Goal: Task Accomplishment & Management: Use online tool/utility

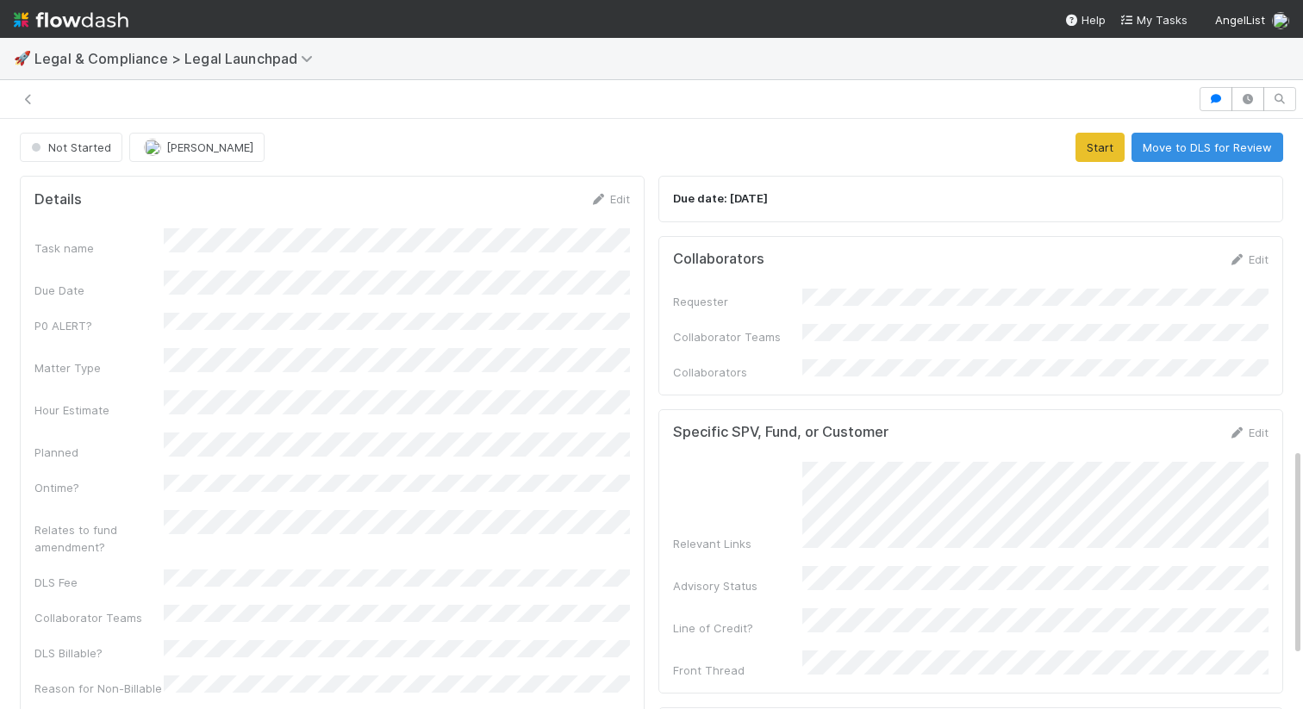
scroll to position [929, 0]
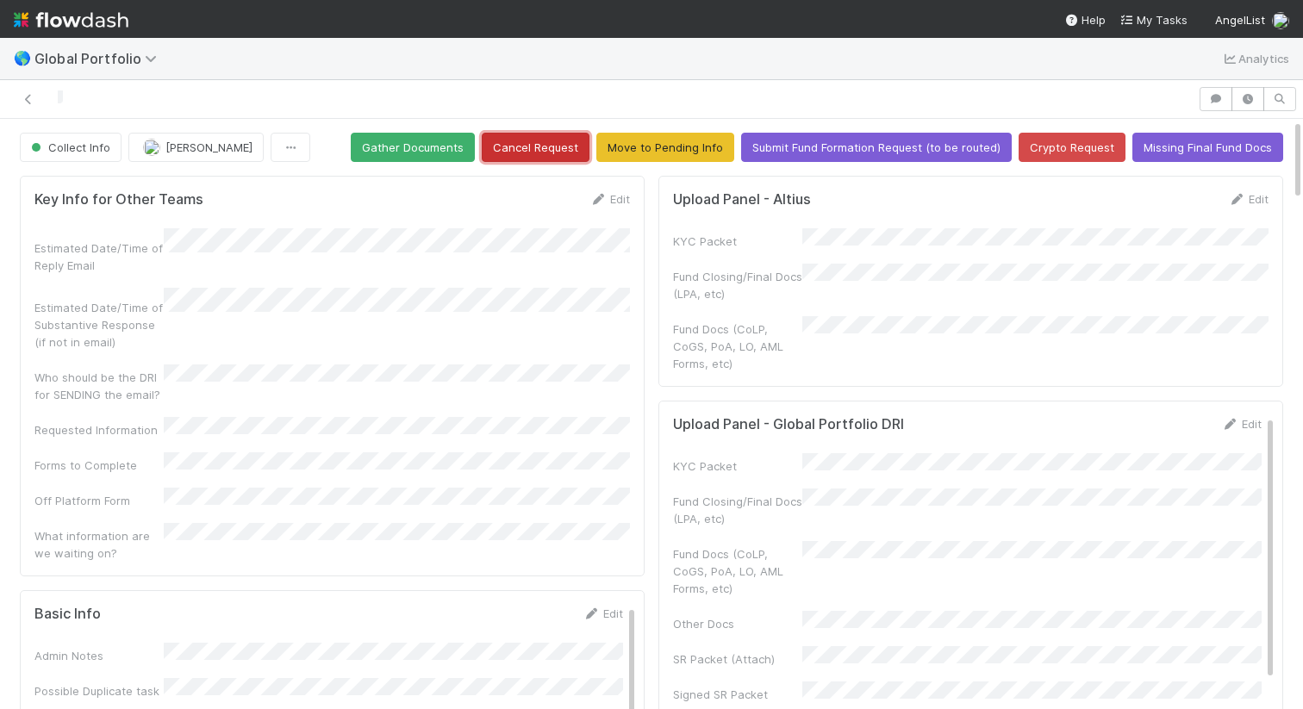
click at [546, 152] on button "Cancel Request" at bounding box center [536, 147] width 108 height 29
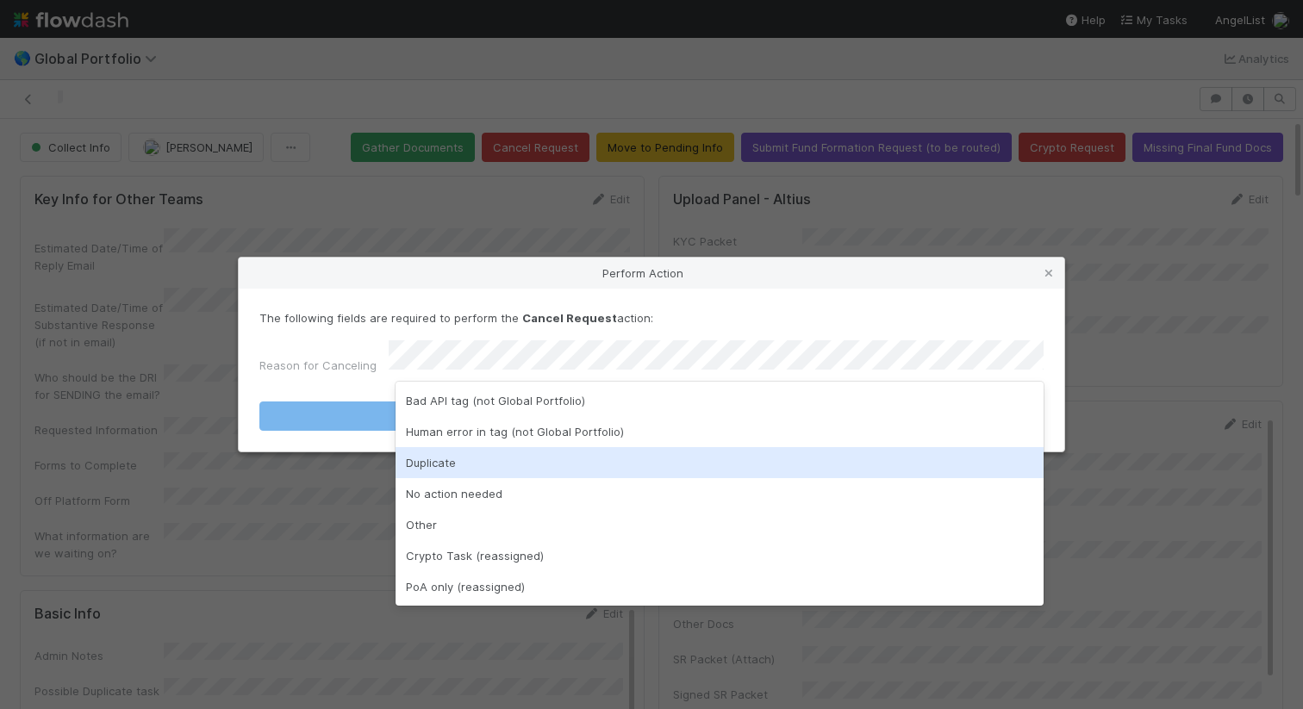
click at [665, 456] on div "Duplicate" at bounding box center [720, 462] width 648 height 31
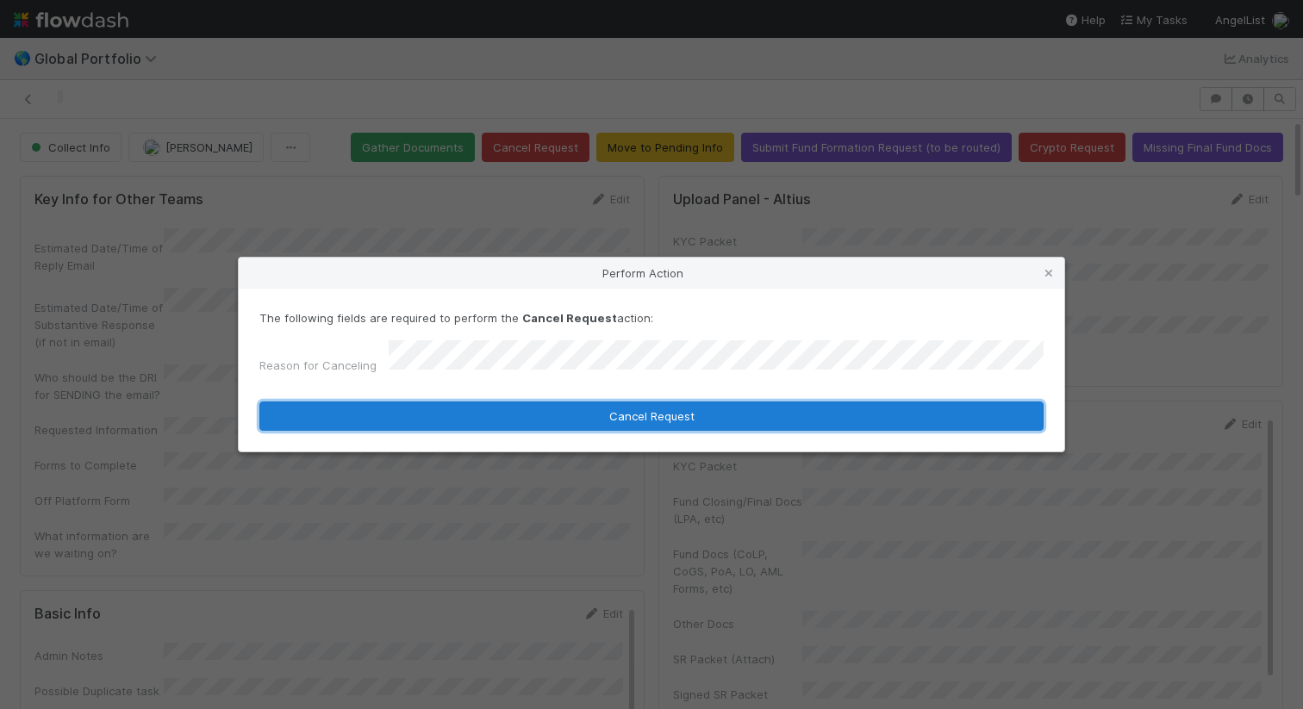
click at [703, 407] on button "Cancel Request" at bounding box center [651, 416] width 784 height 29
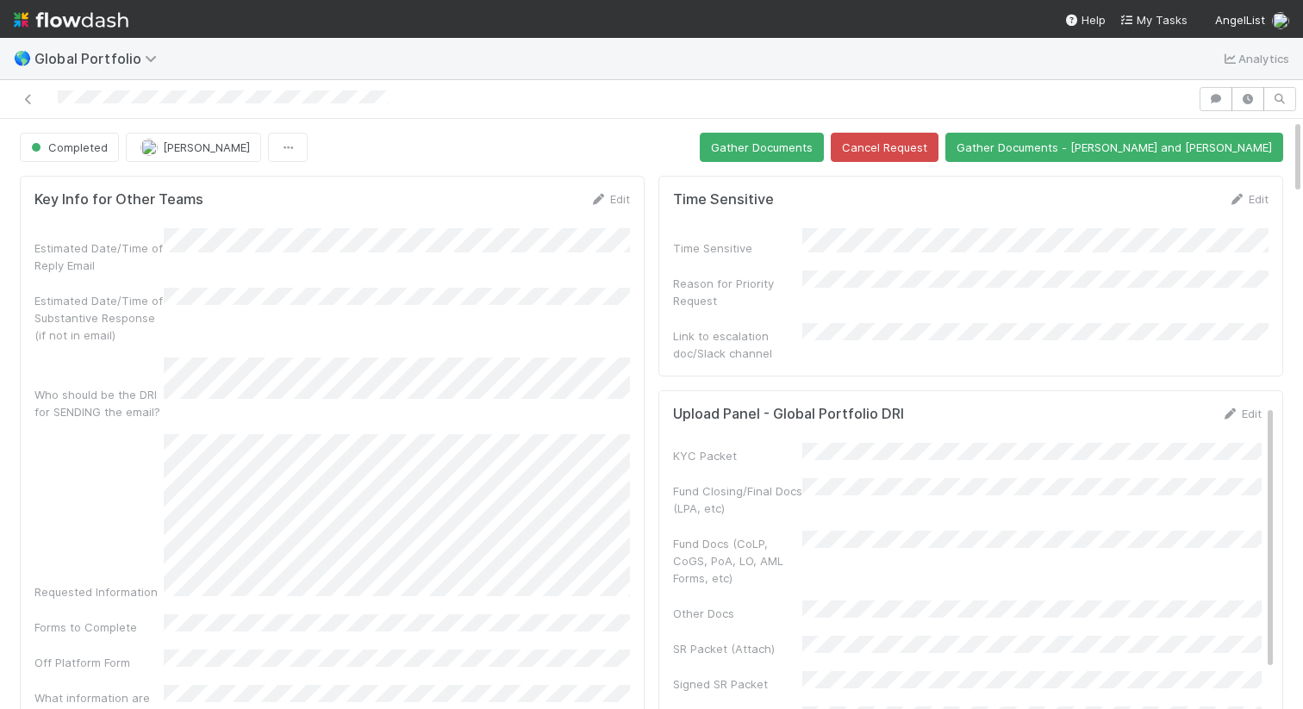
click at [412, 95] on div at bounding box center [599, 99] width 1184 height 24
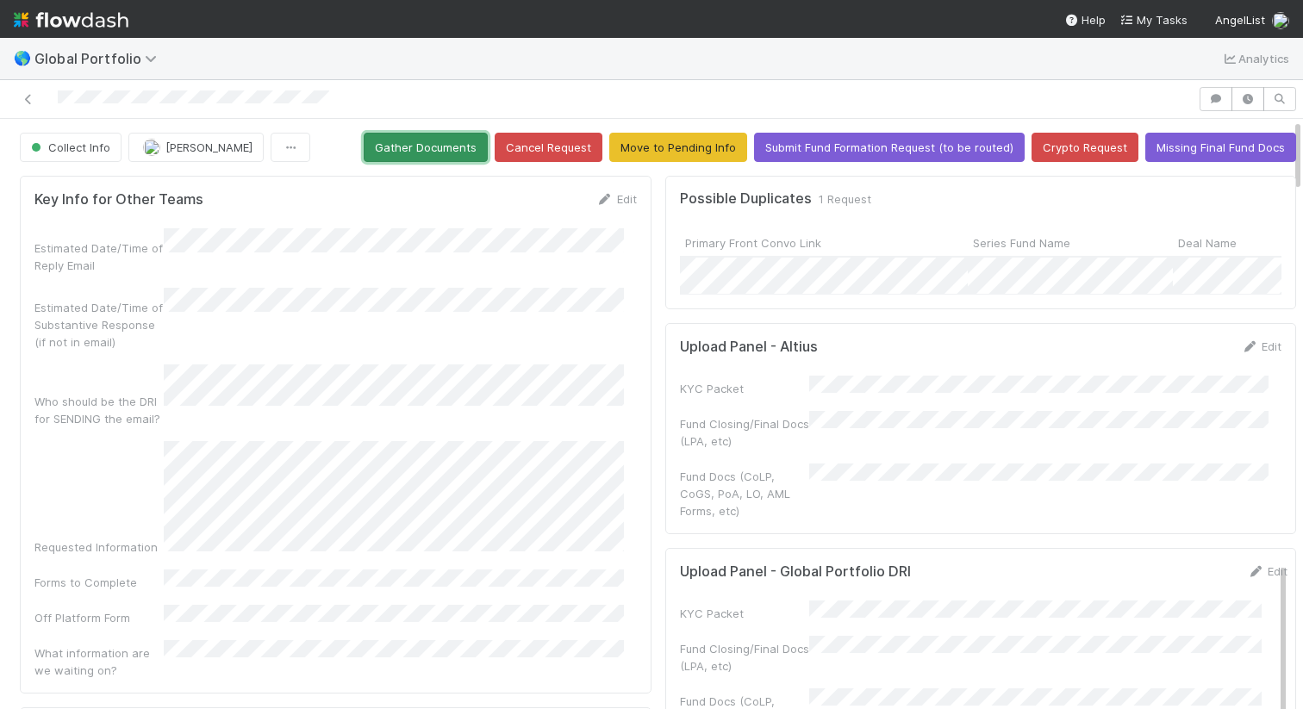
click at [403, 139] on button "Gather Documents" at bounding box center [426, 147] width 124 height 29
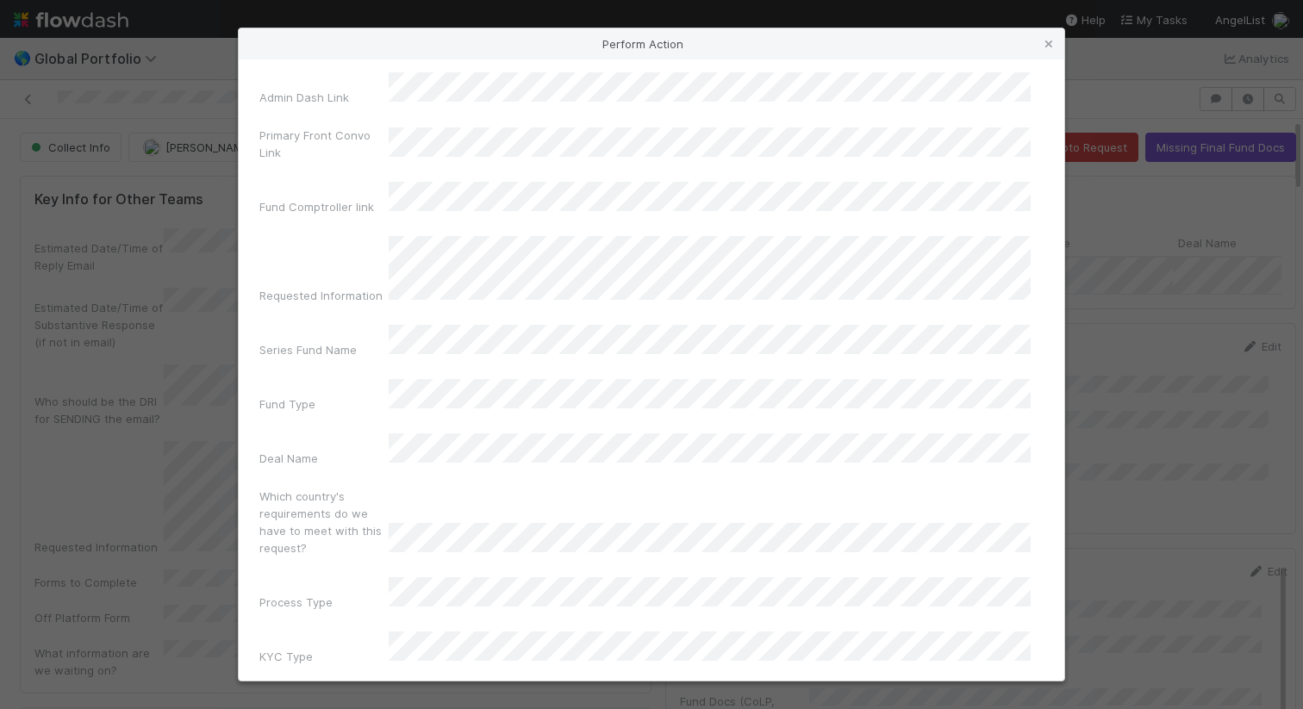
scroll to position [106, 0]
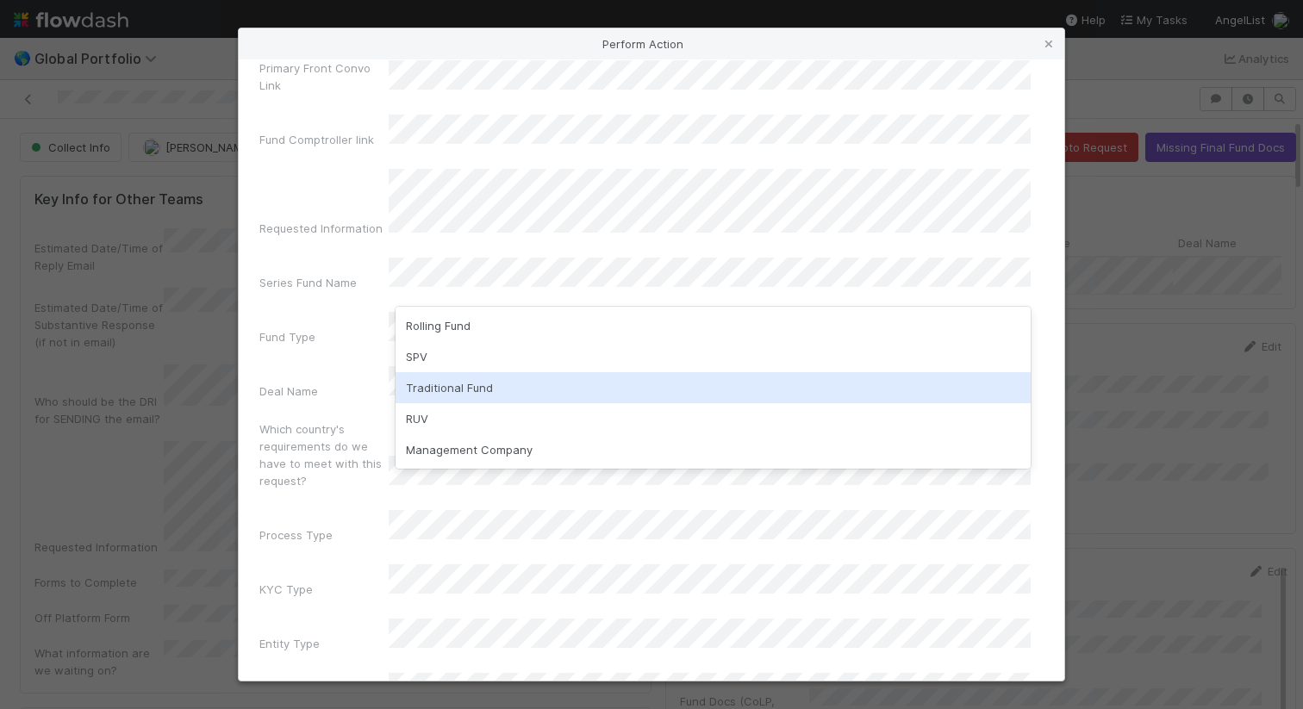
click at [660, 380] on div "Traditional Fund" at bounding box center [713, 387] width 635 height 31
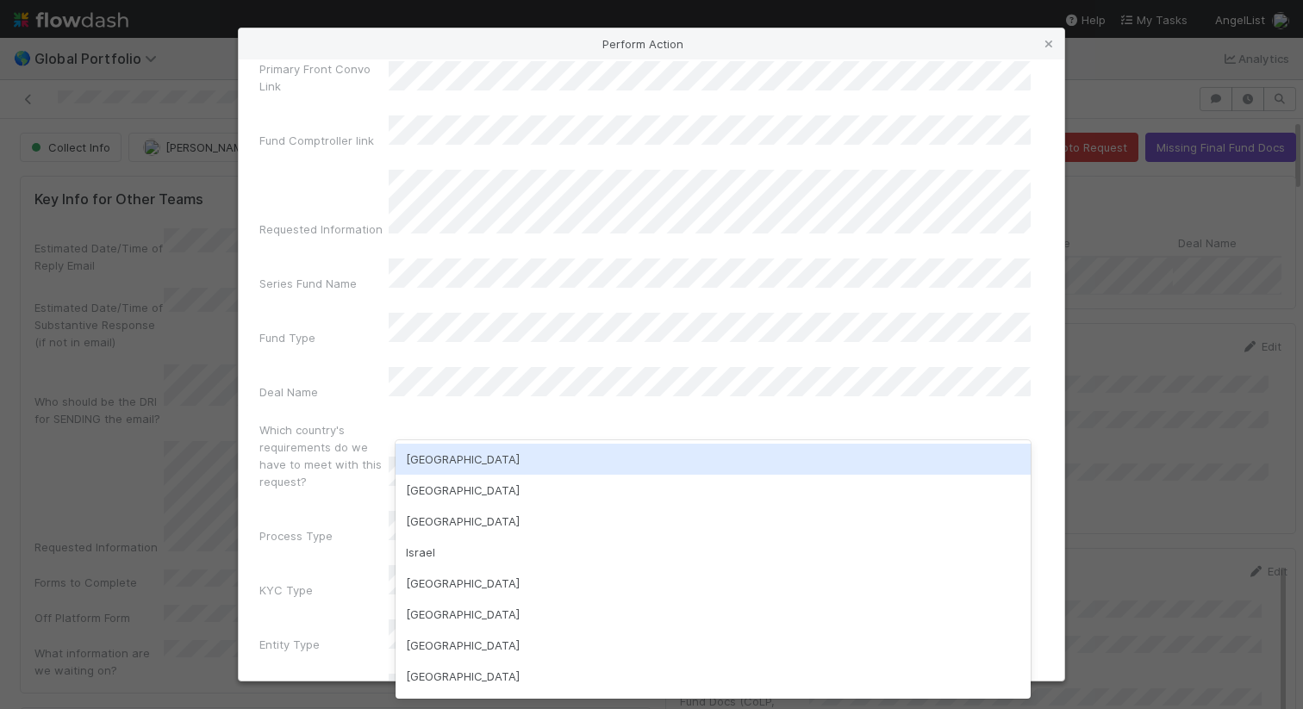
click at [437, 458] on div "USA" at bounding box center [713, 459] width 635 height 31
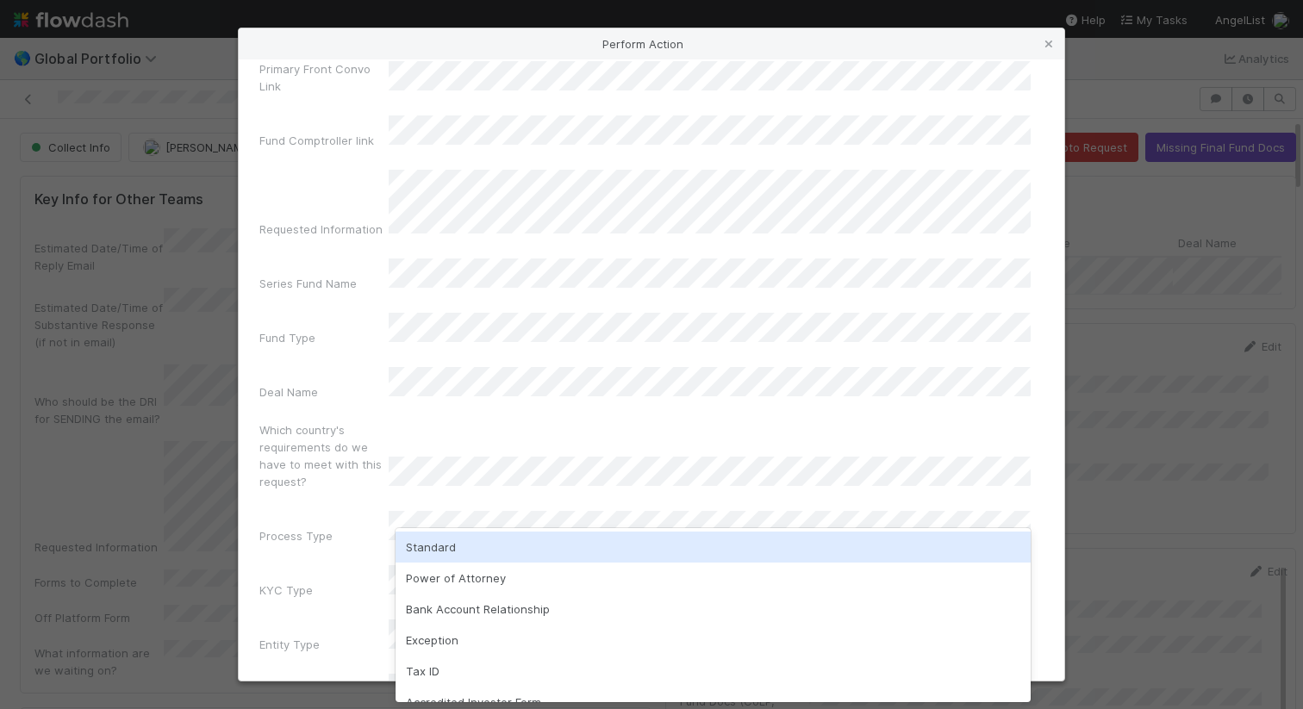
click at [443, 552] on div "Standard" at bounding box center [713, 547] width 635 height 31
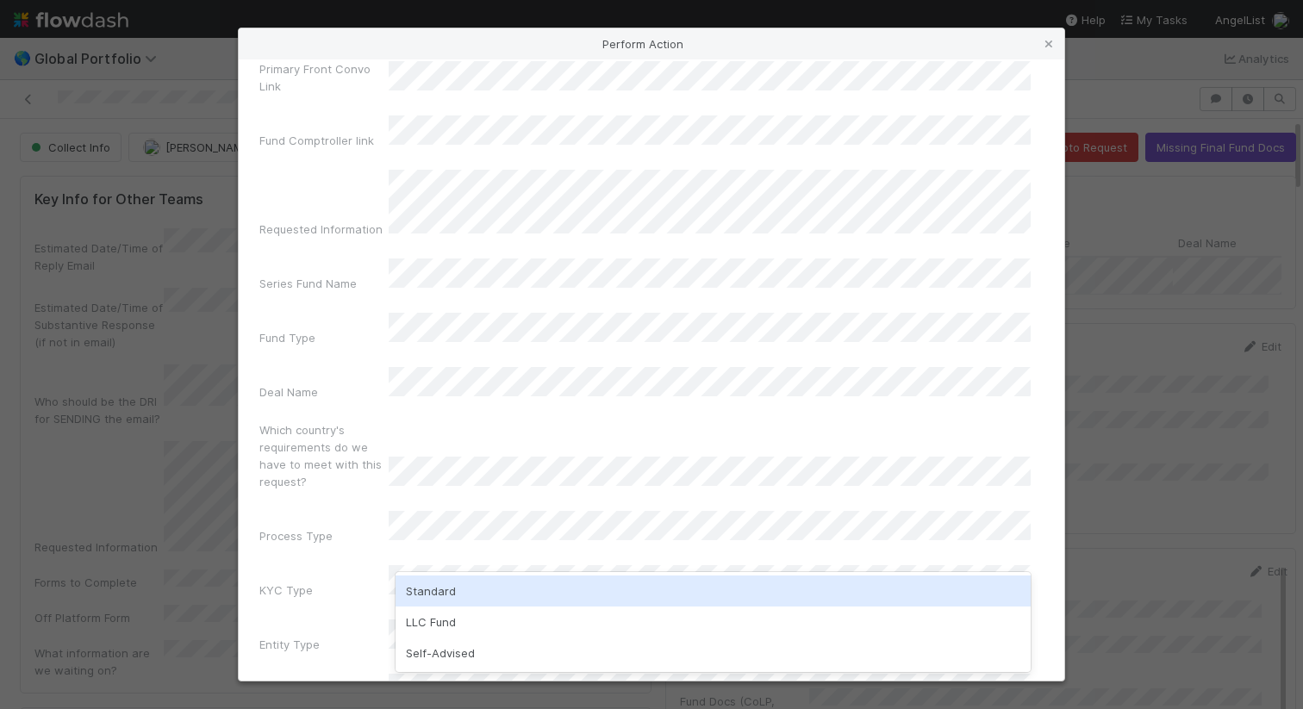
click at [446, 585] on div "Standard" at bounding box center [713, 591] width 635 height 31
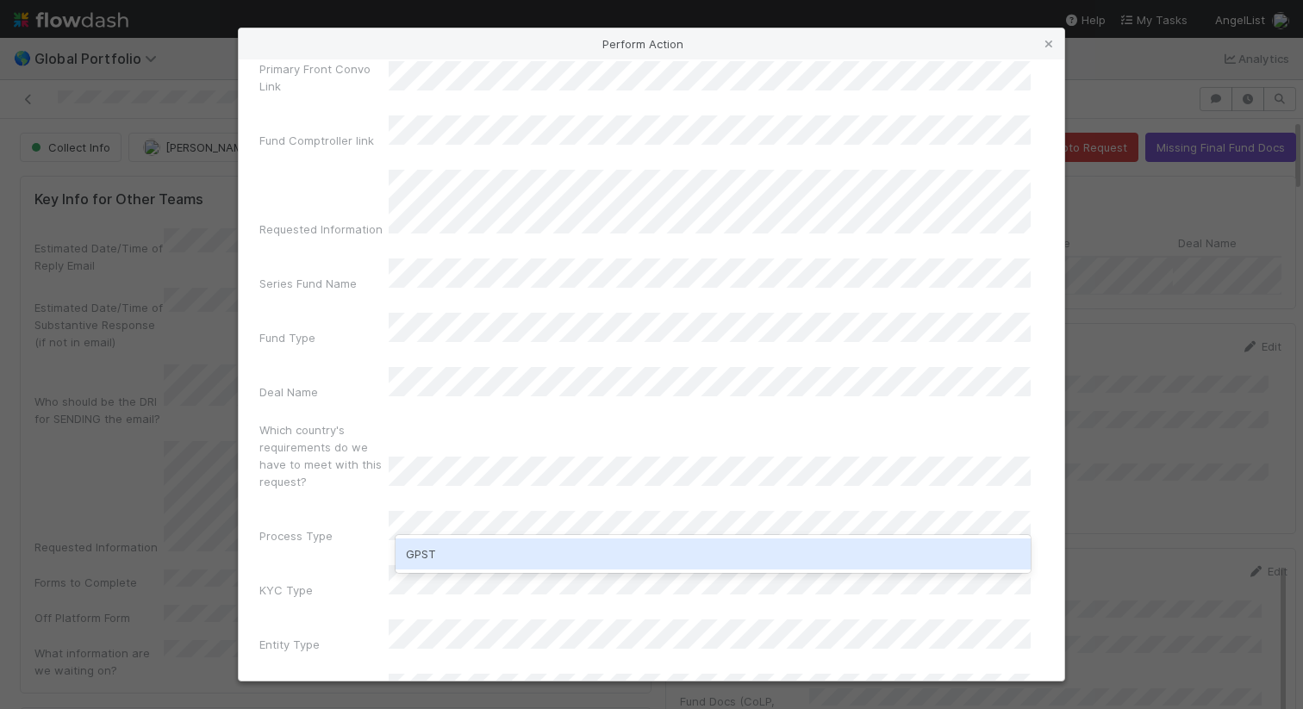
click at [470, 558] on div "GPST" at bounding box center [713, 554] width 635 height 31
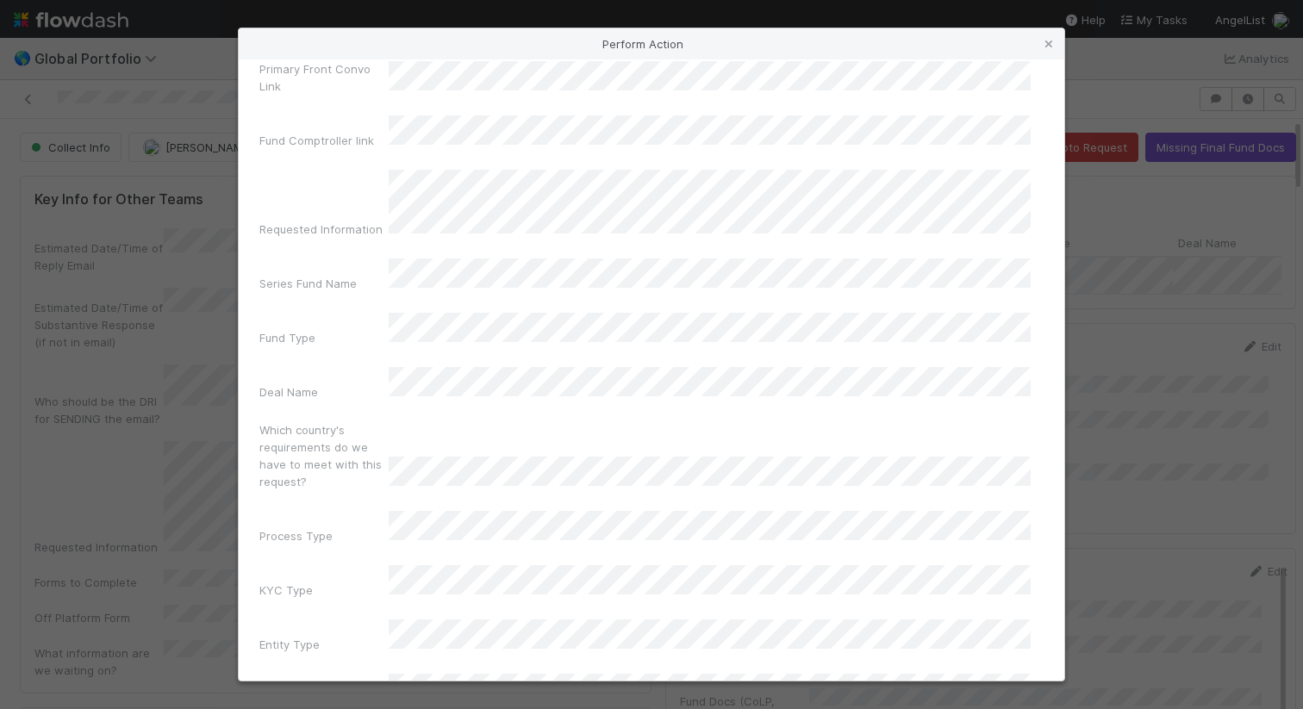
click at [491, 625] on form "The following fields are required to perform the Gather Documents action: Admin…" at bounding box center [651, 369] width 784 height 789
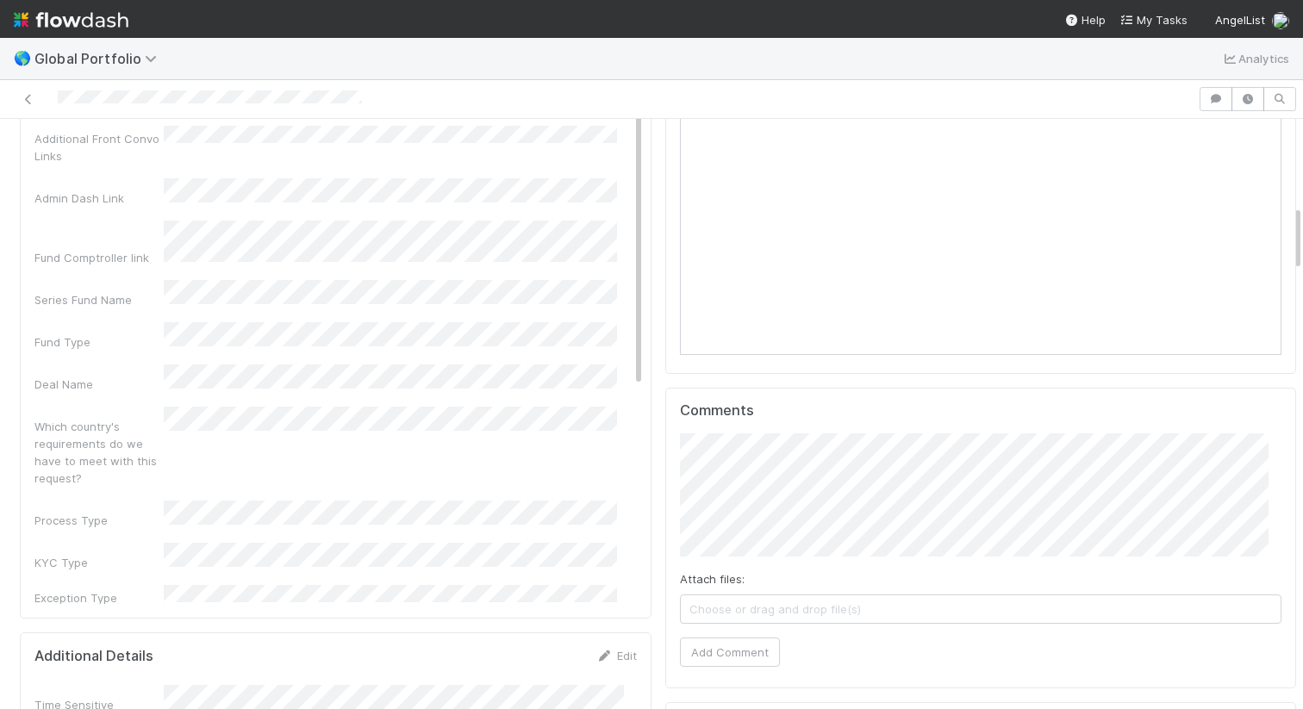
scroll to position [0, 0]
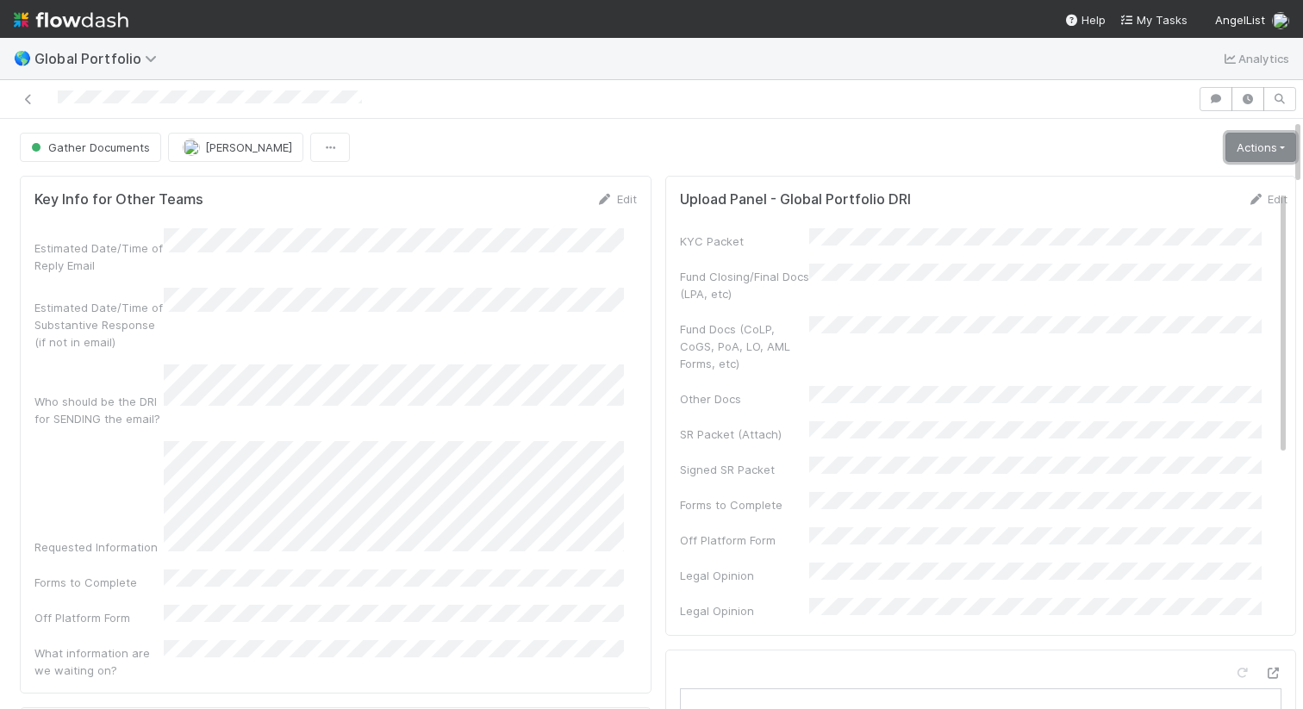
click at [1242, 139] on link "Actions" at bounding box center [1260, 147] width 71 height 29
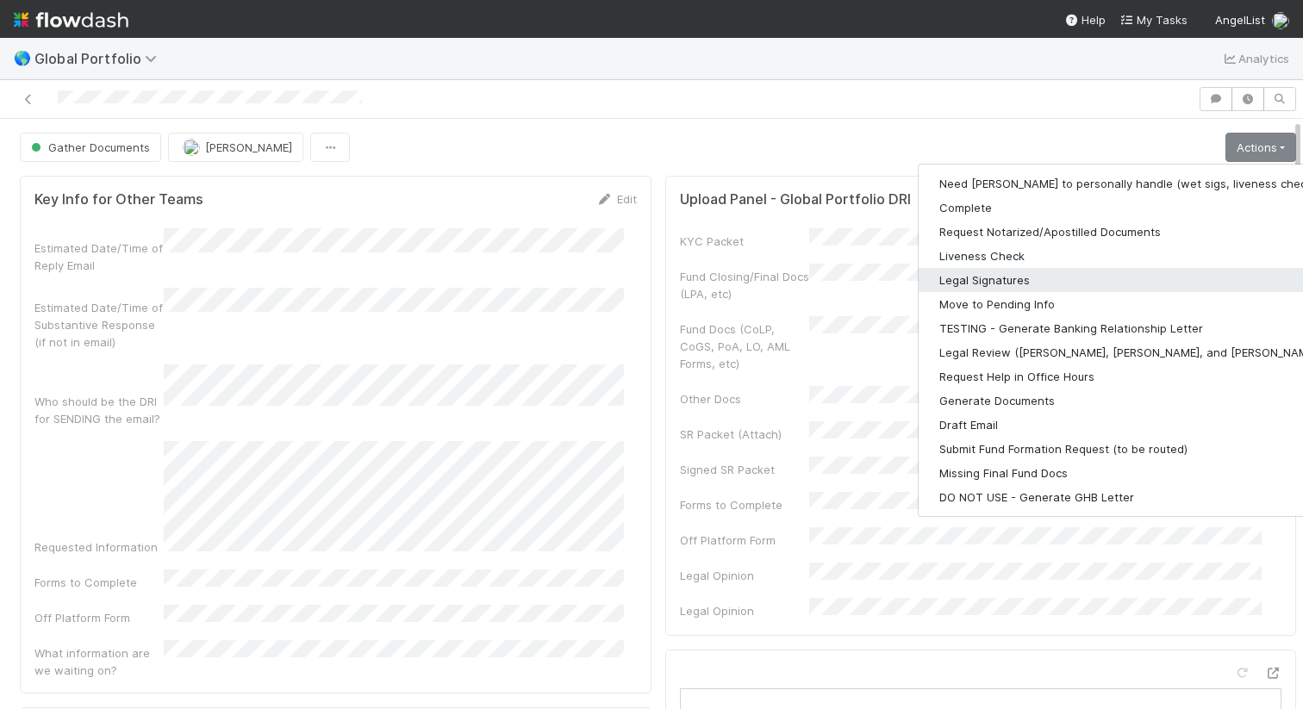
click at [1056, 283] on button "Legal Signatures" at bounding box center [1143, 280] width 448 height 24
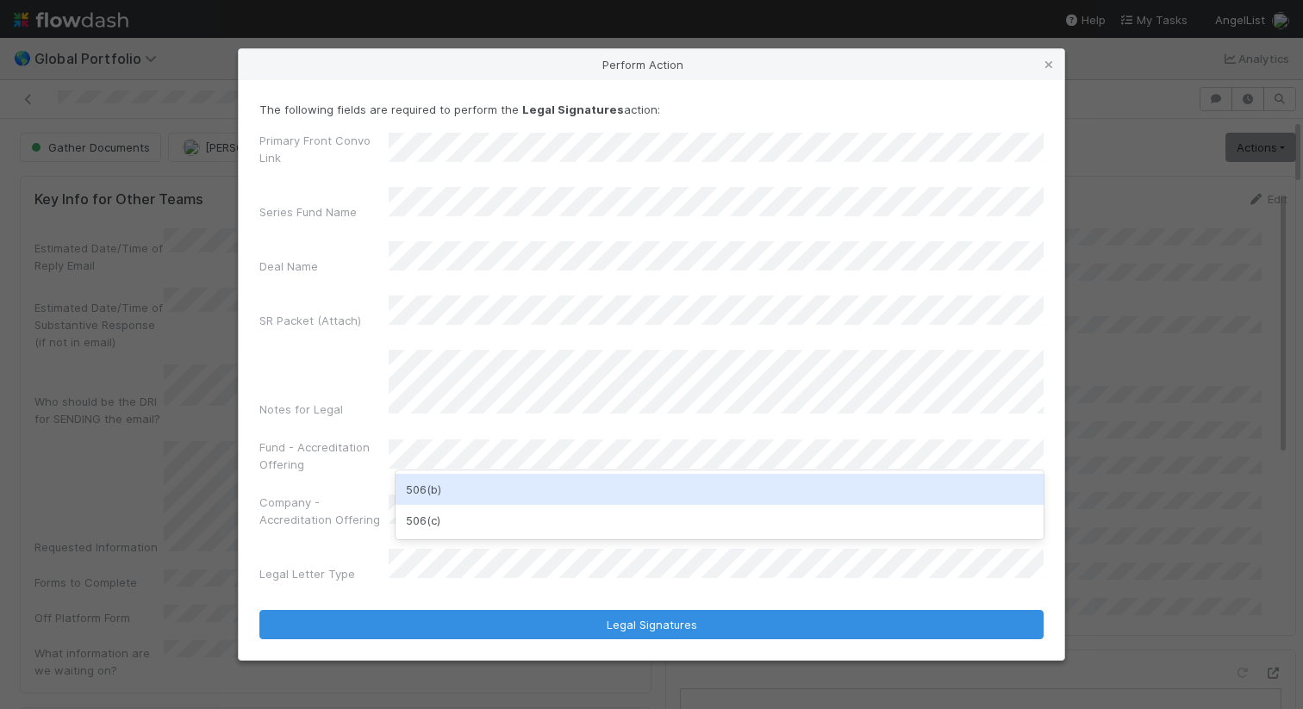
click at [532, 493] on div "506(b)" at bounding box center [720, 489] width 648 height 31
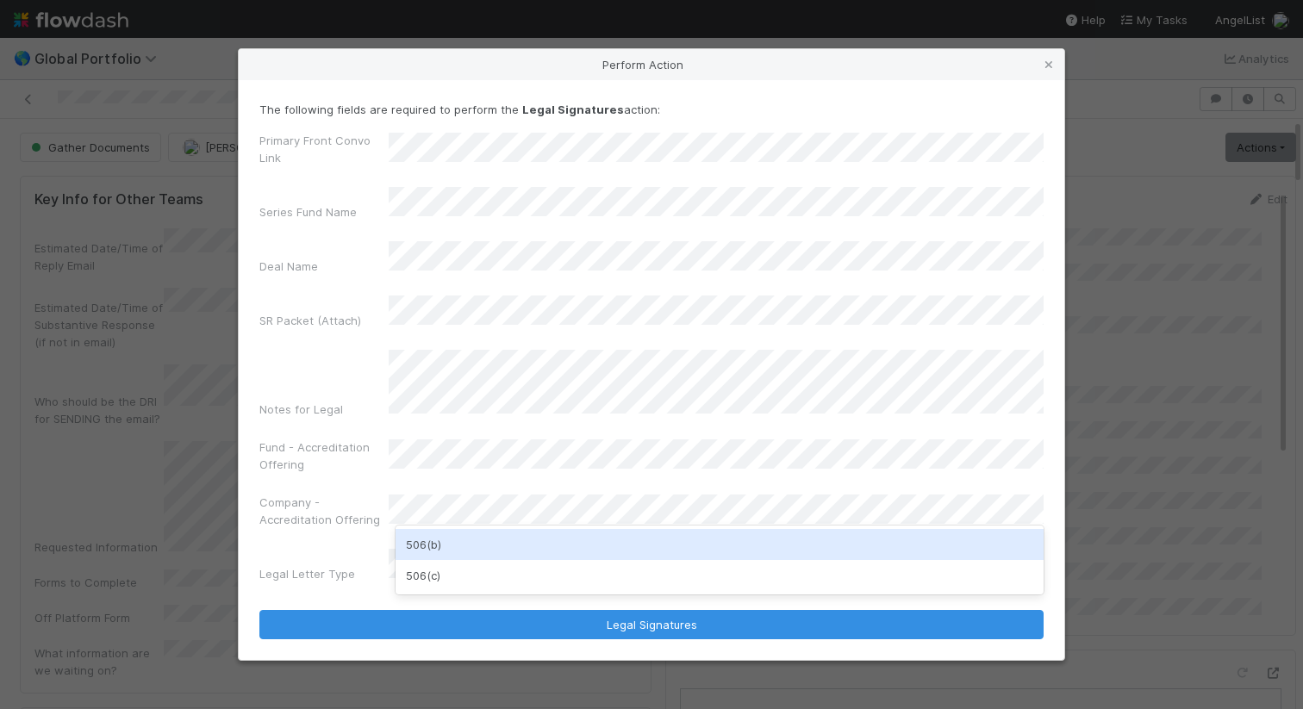
click at [508, 536] on div "506(b)" at bounding box center [720, 544] width 648 height 31
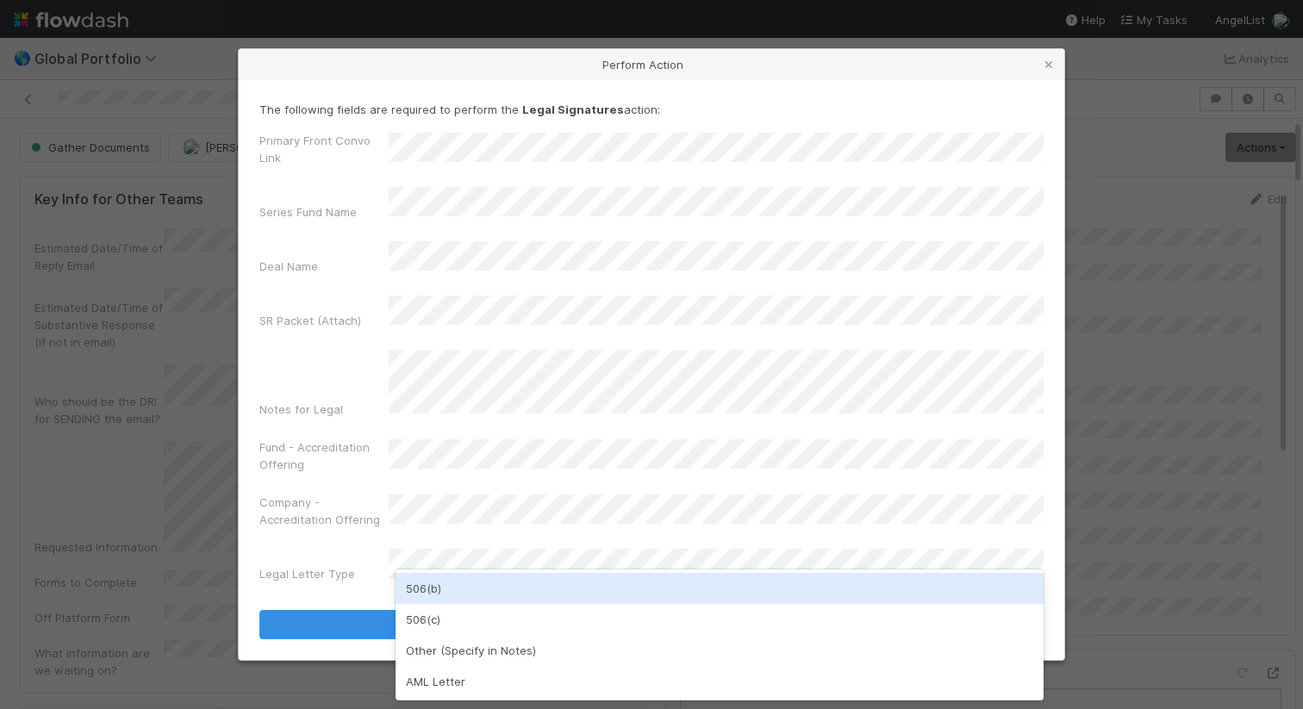
click at [490, 598] on div "506(b)" at bounding box center [720, 588] width 648 height 31
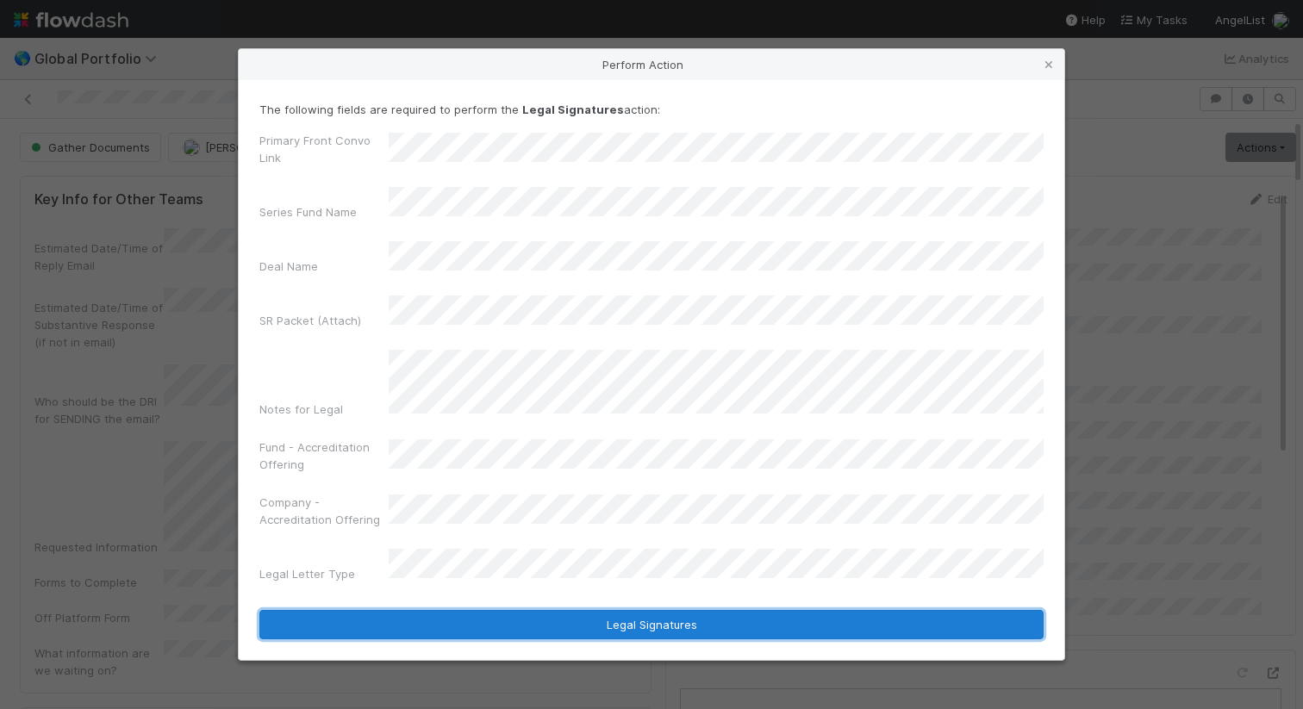
click at [808, 610] on button "Legal Signatures" at bounding box center [651, 624] width 784 height 29
